Goal: Task Accomplishment & Management: Manage account settings

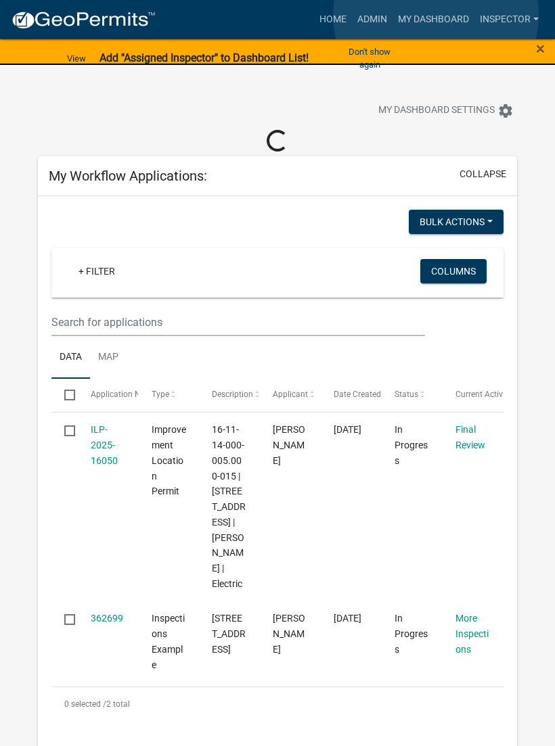
click at [436, 16] on link "My Dashboard" at bounding box center [433, 20] width 82 height 26
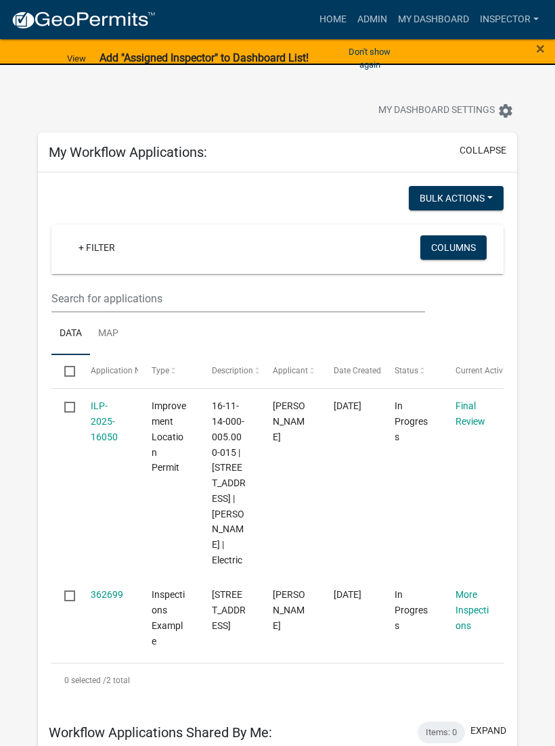
click at [108, 592] on link "362699" at bounding box center [107, 594] width 32 height 11
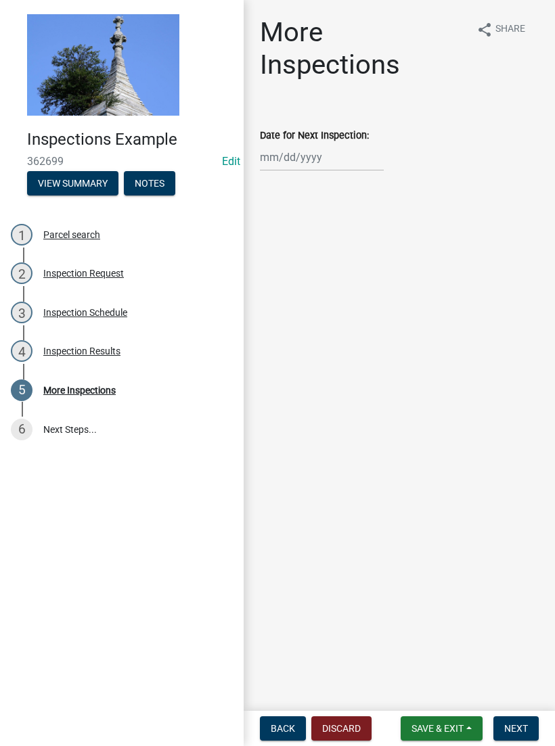
click at [87, 235] on div "Parcel search" at bounding box center [71, 234] width 57 height 9
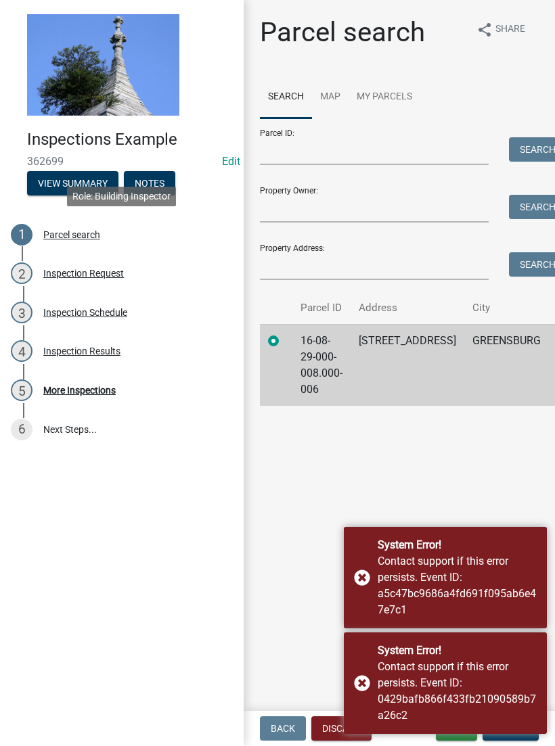
click at [327, 375] on td "16-08-29-000-008.000-006" at bounding box center [321, 365] width 58 height 82
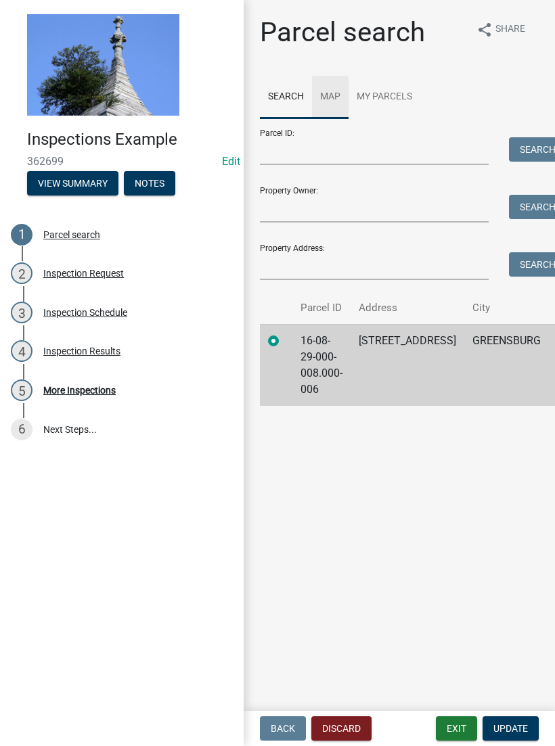
click at [327, 97] on link "Map" at bounding box center [330, 97] width 37 height 43
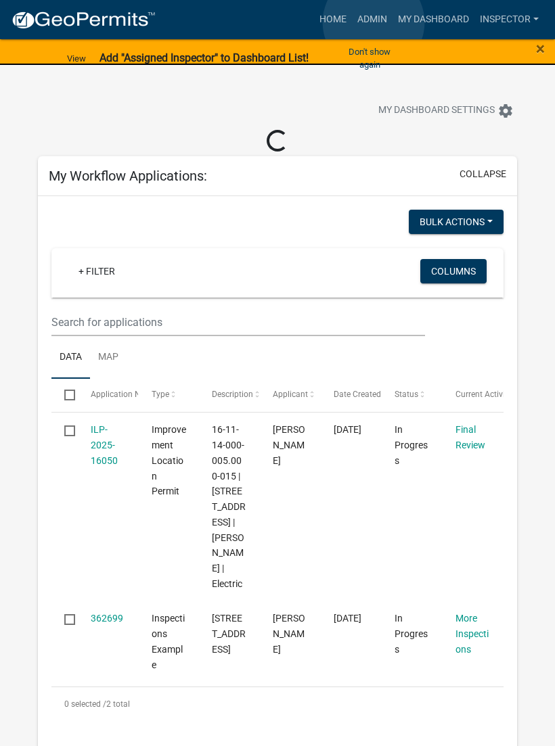
click at [374, 22] on link "Admin" at bounding box center [372, 20] width 41 height 26
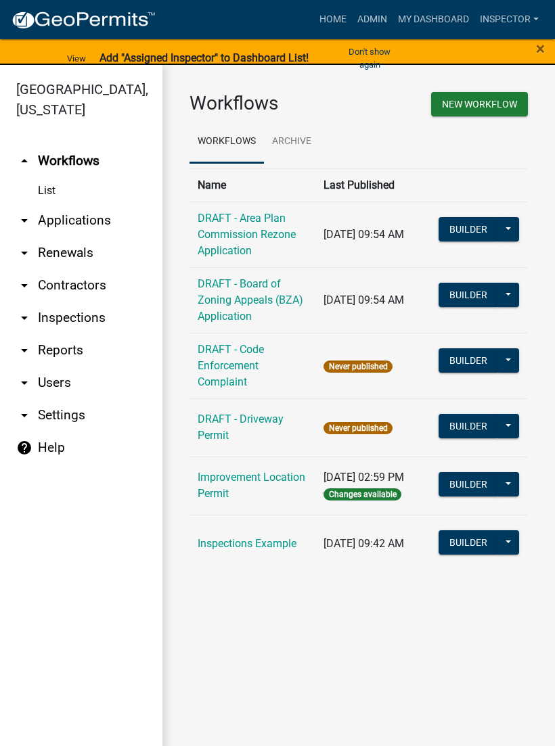
click at [90, 216] on link "arrow_drop_down Applications" at bounding box center [81, 220] width 162 height 32
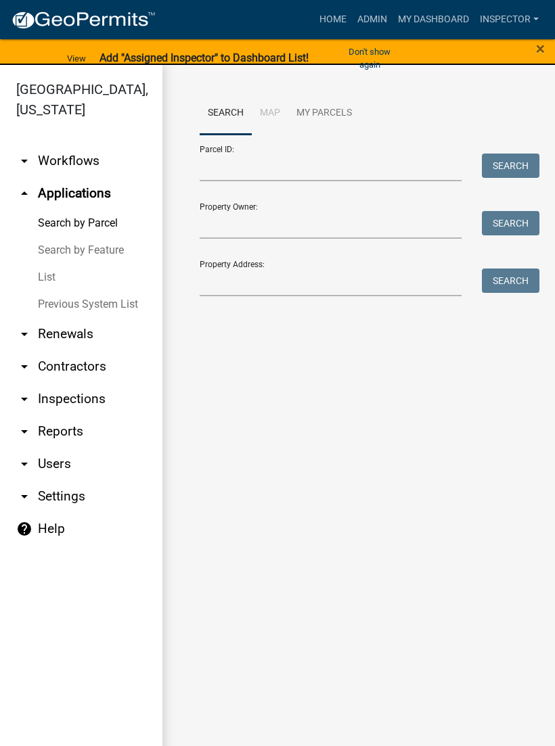
click at [55, 275] on link "List" at bounding box center [81, 277] width 162 height 27
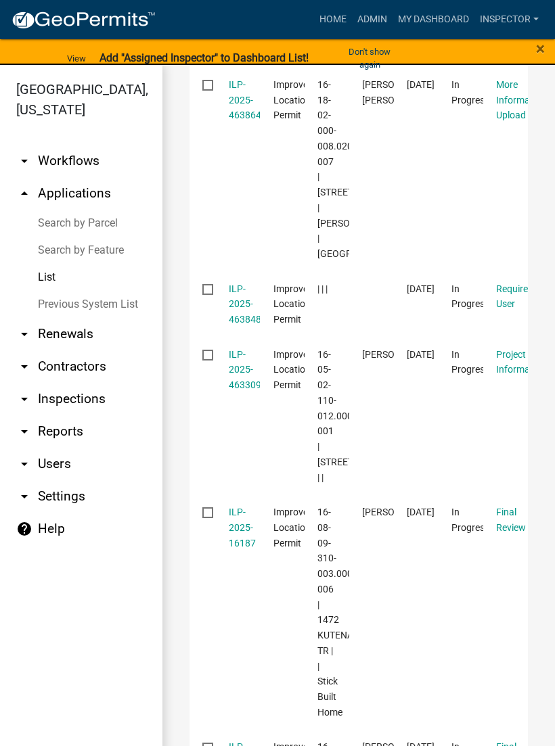
scroll to position [684, 0]
click at [241, 120] on link "ILP-2025-463864" at bounding box center [245, 99] width 32 height 42
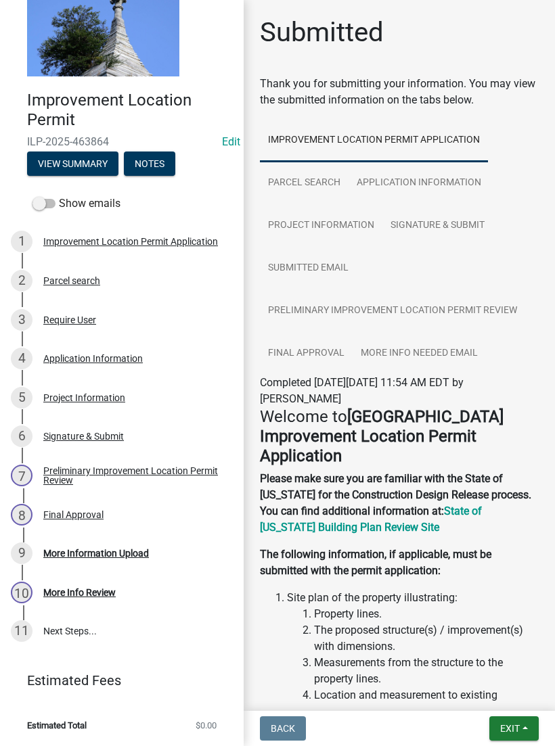
scroll to position [39, 0]
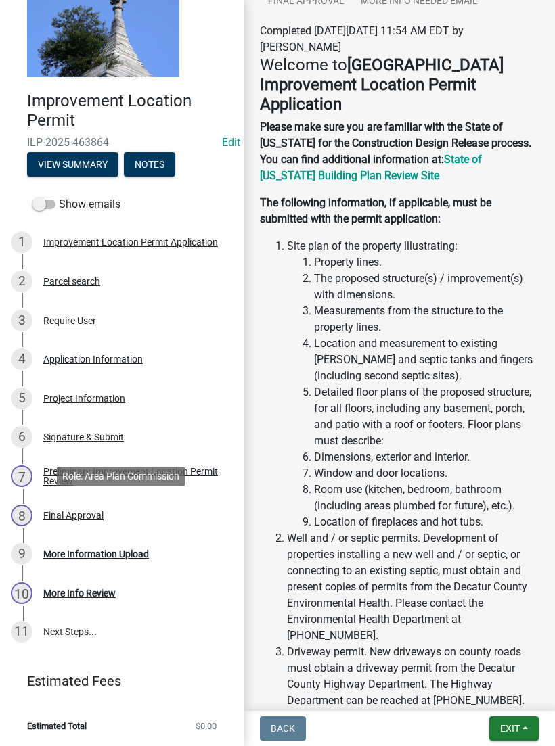
click at [95, 511] on div "Final Approval" at bounding box center [73, 515] width 60 height 9
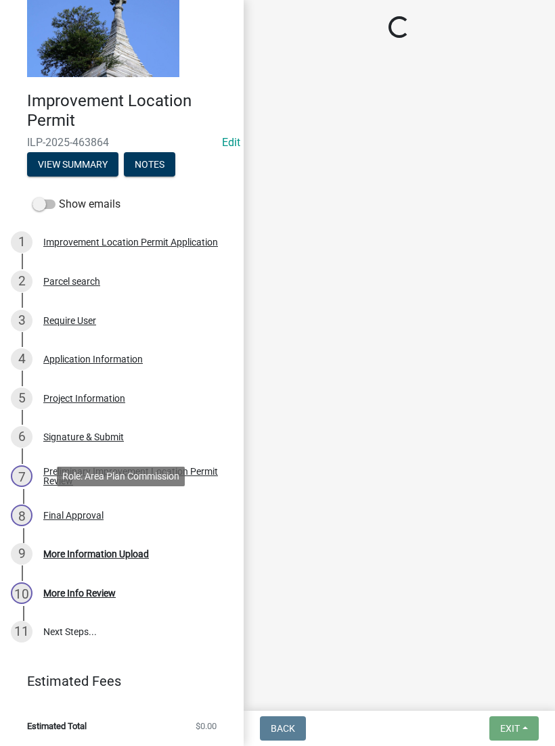
click at [89, 515] on div "Final Approval" at bounding box center [73, 515] width 60 height 9
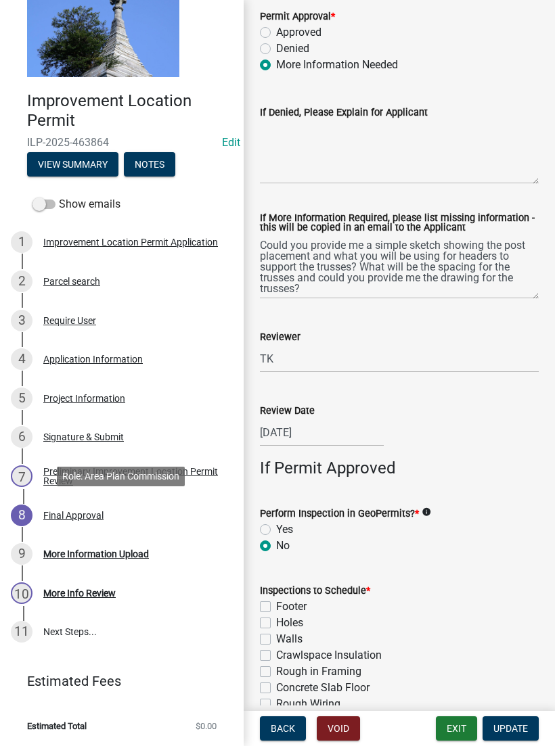
scroll to position [115, 0]
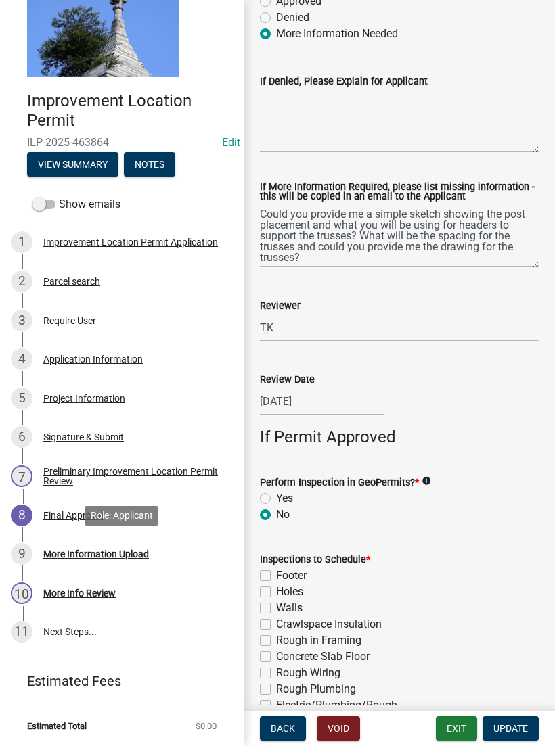
click at [145, 554] on div "More Information Upload" at bounding box center [96, 553] width 106 height 9
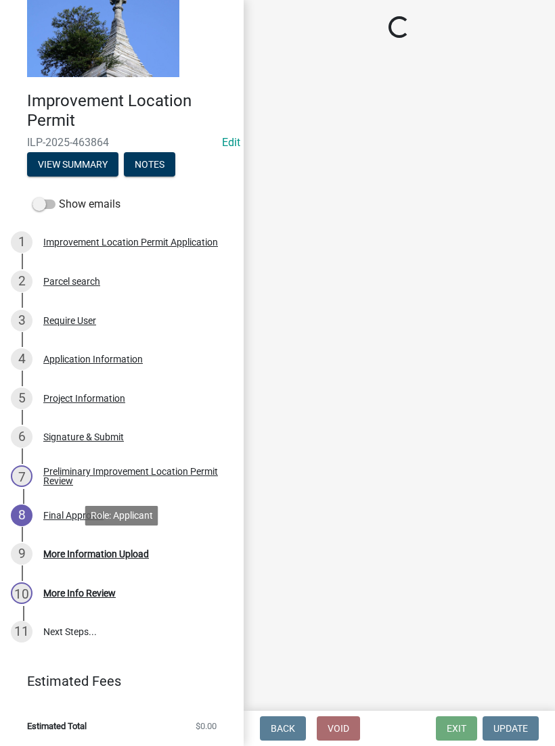
scroll to position [0, 0]
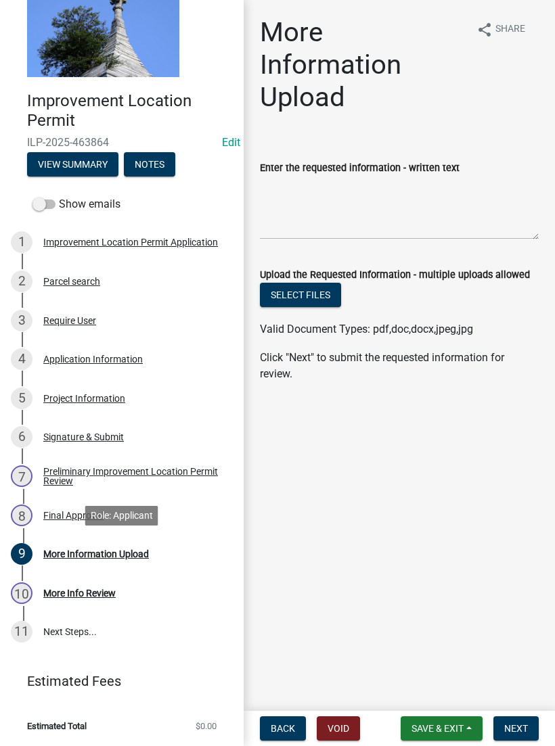
click at [283, 726] on span "Back" at bounding box center [283, 728] width 24 height 11
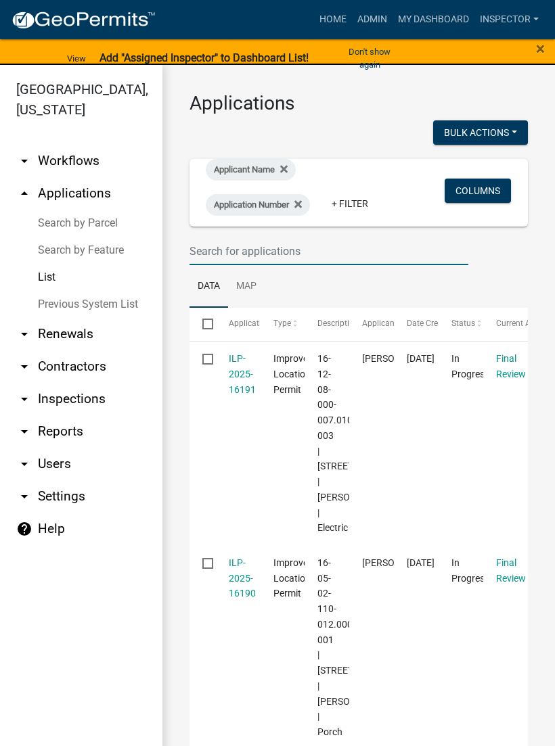
click at [331, 246] on input "text" at bounding box center [328, 251] width 279 height 28
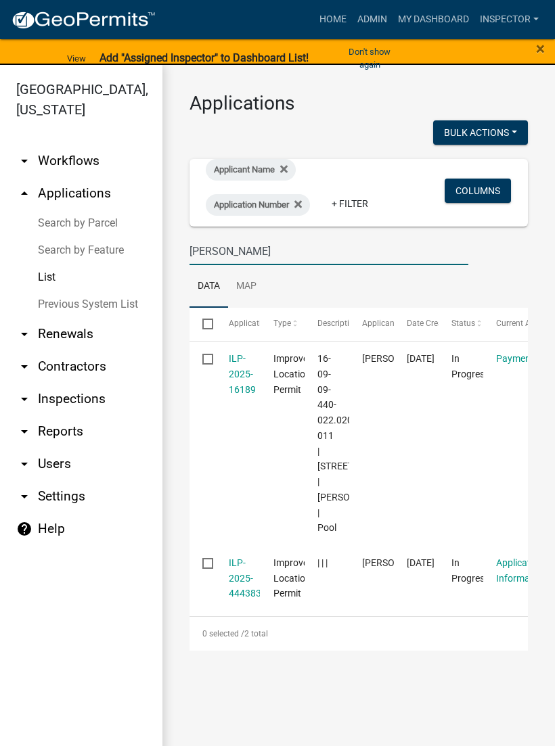
type input "[PERSON_NAME]"
click at [235, 388] on link "ILP-2025-16189" at bounding box center [242, 374] width 27 height 42
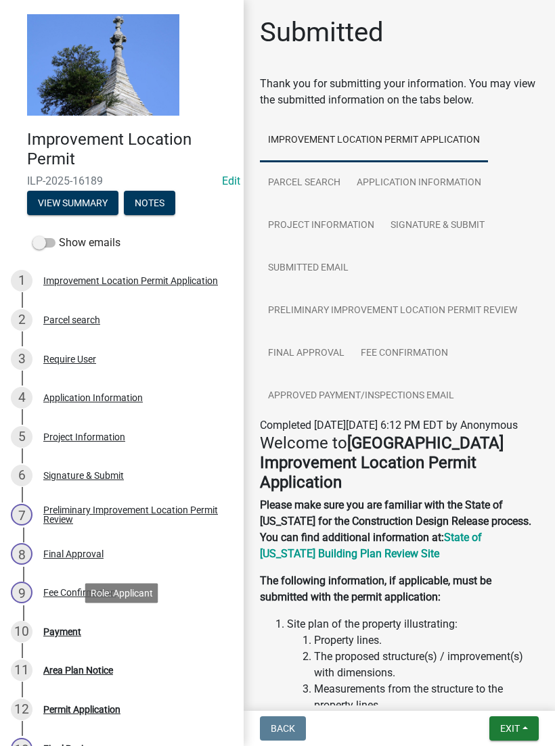
click at [70, 629] on div "Payment" at bounding box center [62, 631] width 38 height 9
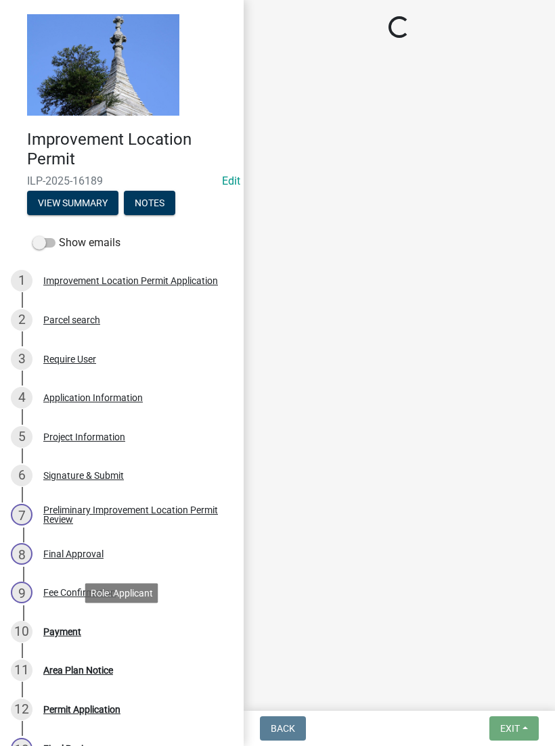
select select "3: 3"
